Goal: Register for event/course

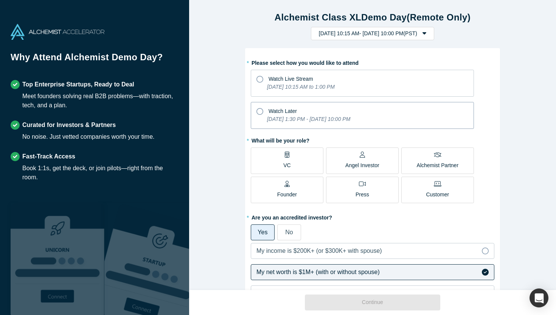
click at [375, 113] on div "Watch Later" at bounding box center [363, 110] width 212 height 10
click at [0, 0] on input "Watch Later [DATE] 1:30 PM - [DATE] 10:00 PM" at bounding box center [0, 0] width 0 height 0
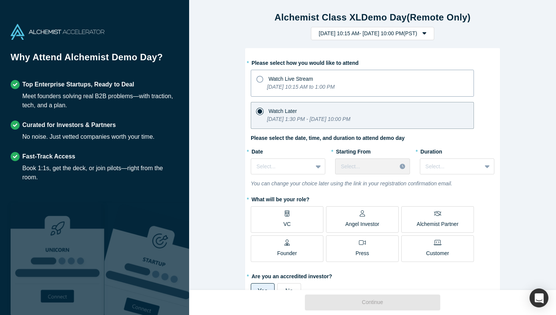
click at [335, 86] on icon "[DATE] 10:15 AM to 1:00 PM" at bounding box center [301, 87] width 68 height 6
click at [0, 0] on input "Watch Live Stream [DATE] 10:15 AM to 1:00 PM" at bounding box center [0, 0] width 0 height 0
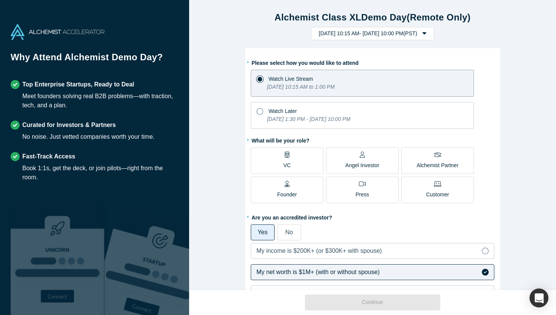
click at [380, 161] on label "Angel Investor" at bounding box center [362, 160] width 73 height 26
click at [0, 0] on input "Angel Investor" at bounding box center [0, 0] width 0 height 0
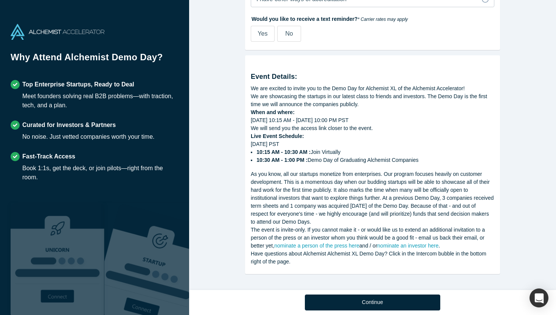
scroll to position [351, 0]
